Goal: Task Accomplishment & Management: Manage account settings

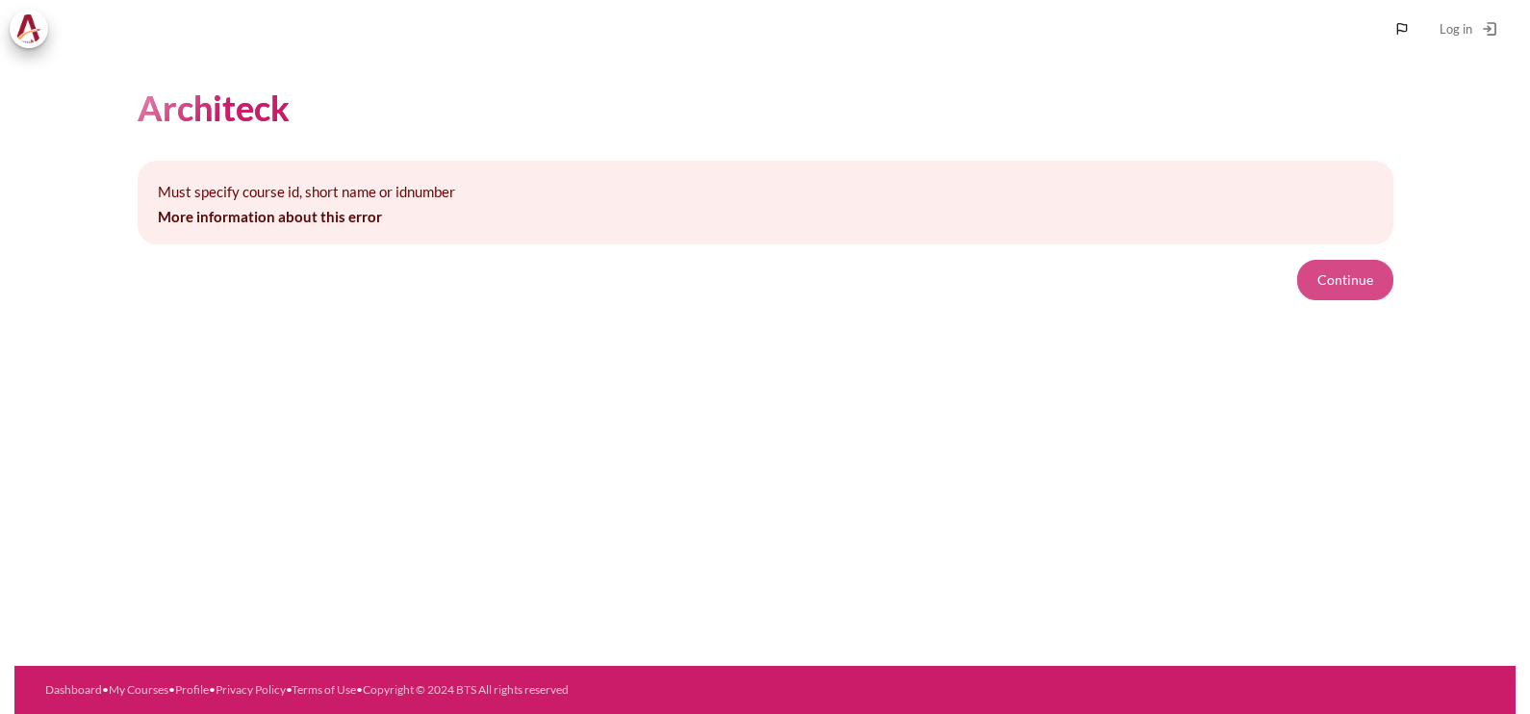
click at [1342, 278] on button "Continue" at bounding box center [1345, 280] width 96 height 40
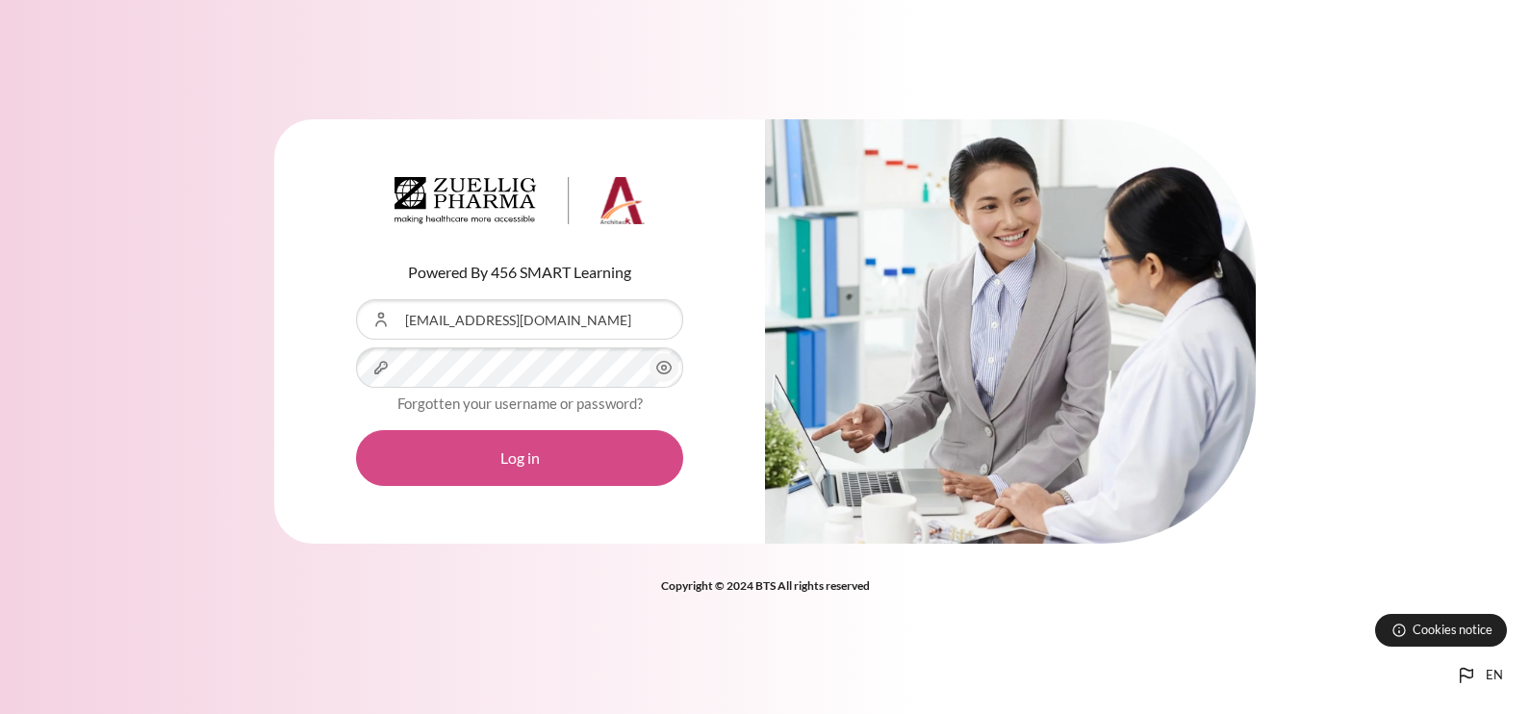
click at [516, 471] on button "Log in" at bounding box center [519, 458] width 327 height 56
